Goal: Task Accomplishment & Management: Use online tool/utility

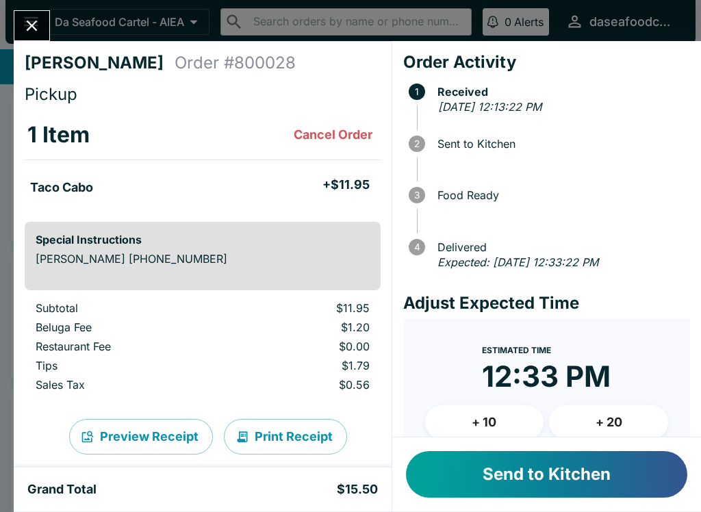
click at [593, 485] on button "Send to Kitchen" at bounding box center [546, 474] width 281 height 47
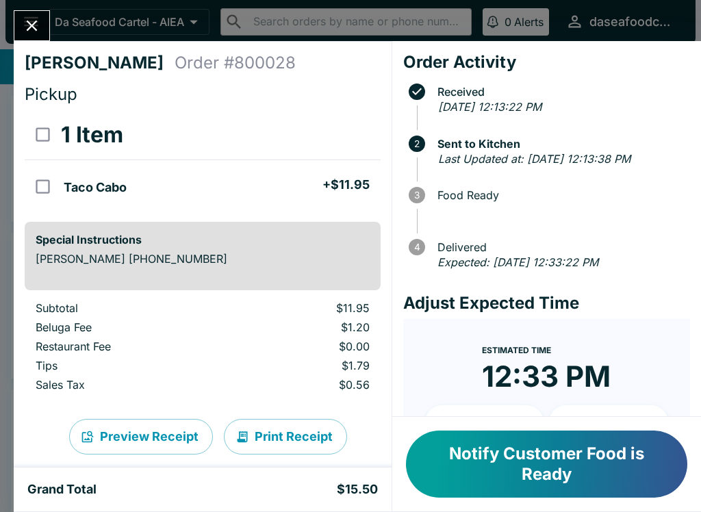
click at [27, 29] on icon "Close" at bounding box center [32, 25] width 18 height 18
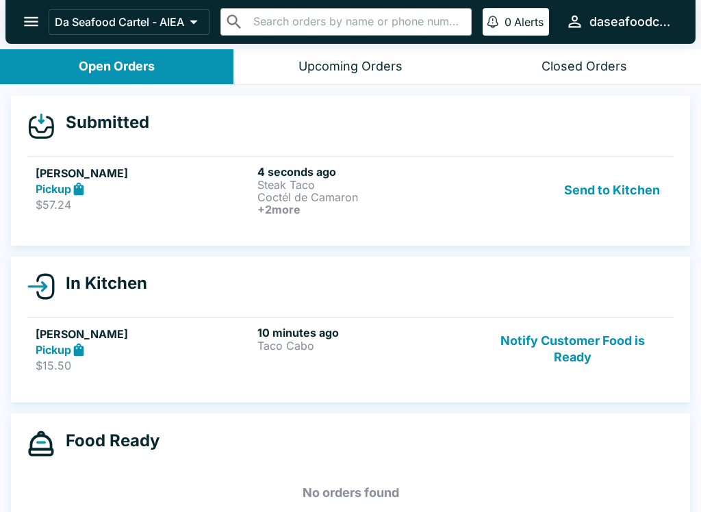
click at [339, 203] on p "Coctél de Camaron" at bounding box center [365, 197] width 216 height 12
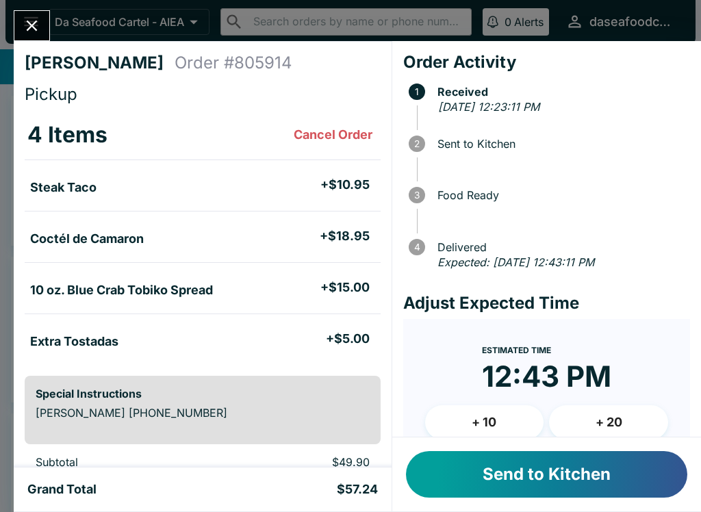
click at [638, 472] on button "Send to Kitchen" at bounding box center [546, 474] width 281 height 47
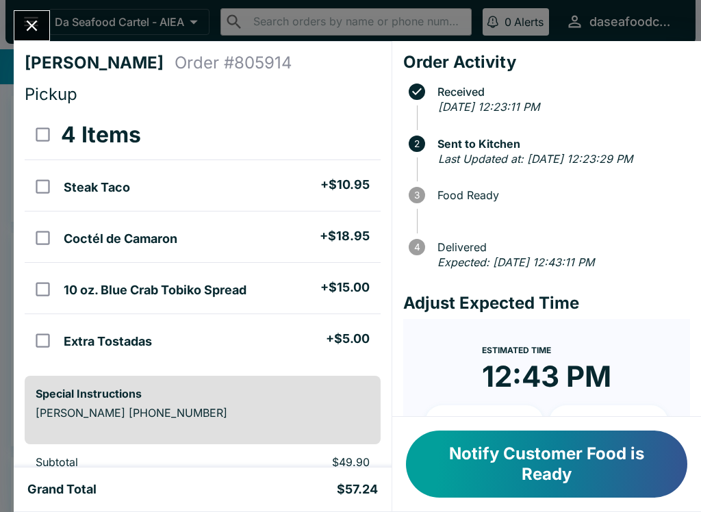
click at [42, 25] on button "Close" at bounding box center [31, 25] width 35 height 29
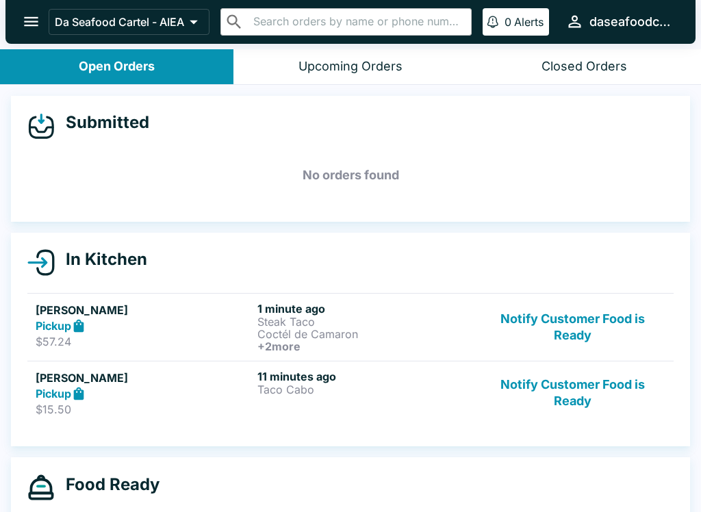
click at [588, 414] on button "Notify Customer Food is Ready" at bounding box center [573, 393] width 186 height 47
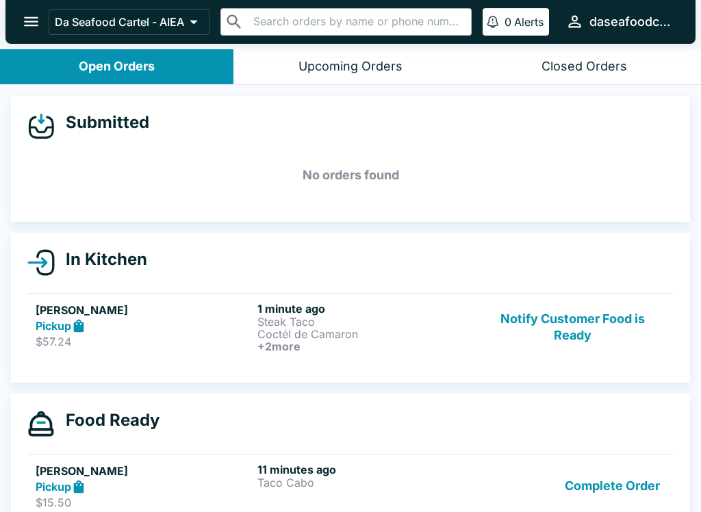
click at [578, 329] on button "Notify Customer Food is Ready" at bounding box center [573, 327] width 186 height 51
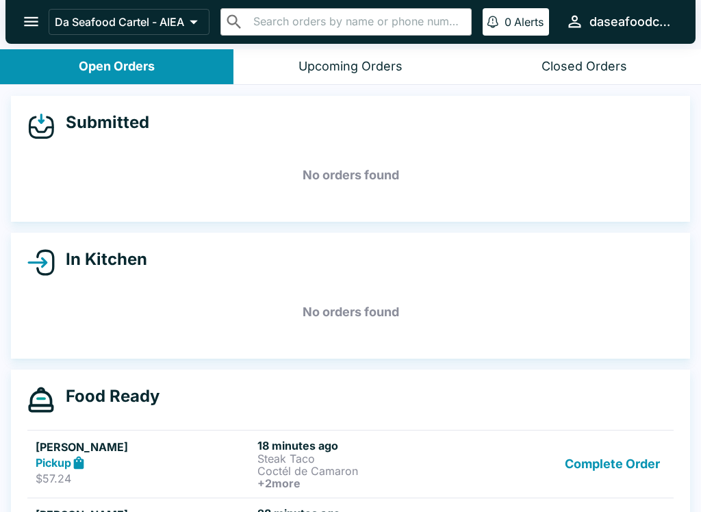
click at [636, 470] on button "Complete Order" at bounding box center [612, 464] width 106 height 51
click at [644, 458] on button "Complete Order" at bounding box center [612, 462] width 106 height 47
